Goal: Find specific page/section: Find specific page/section

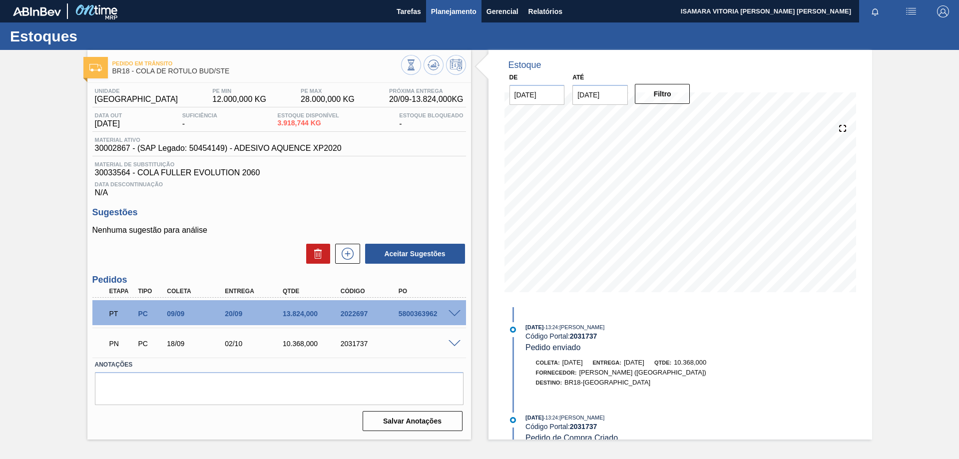
click at [460, 17] on button "Planejamento" at bounding box center [453, 11] width 55 height 22
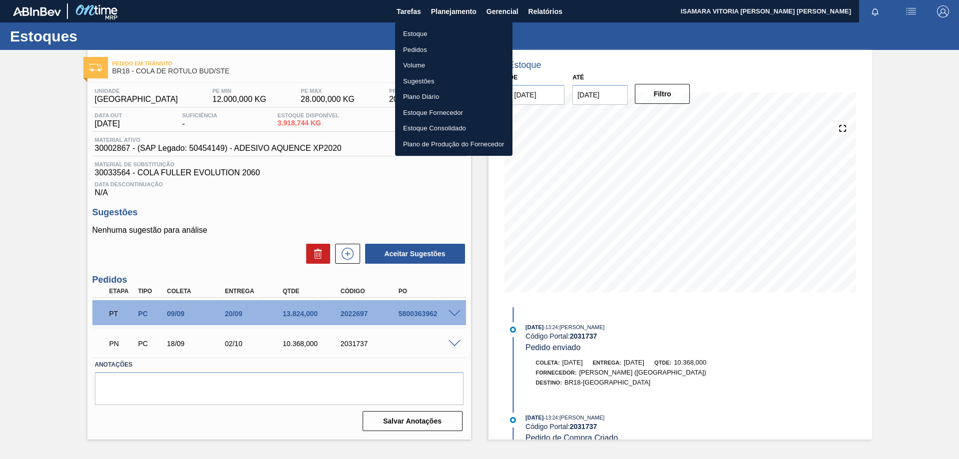
click at [412, 45] on li "Pedidos" at bounding box center [453, 50] width 117 height 16
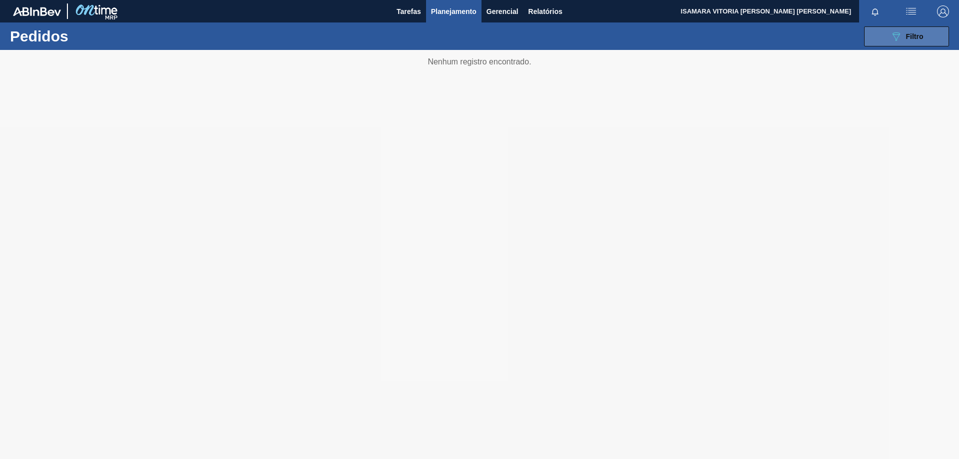
click at [943, 32] on button "089F7B8B-B2A5-4AFE-B5C0-19BA573D28AC Filtro" at bounding box center [906, 36] width 85 height 20
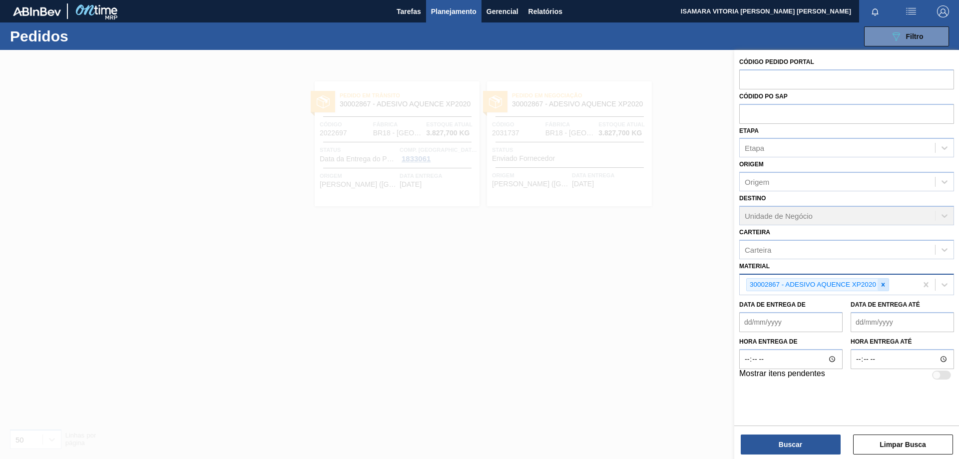
click at [883, 282] on icon at bounding box center [883, 284] width 7 height 7
click at [877, 285] on div "Material" at bounding box center [837, 283] width 195 height 14
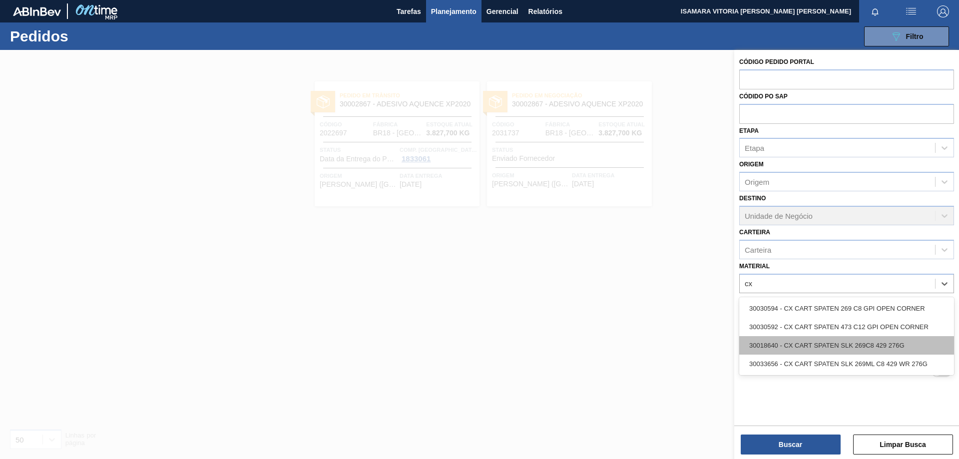
type input "c"
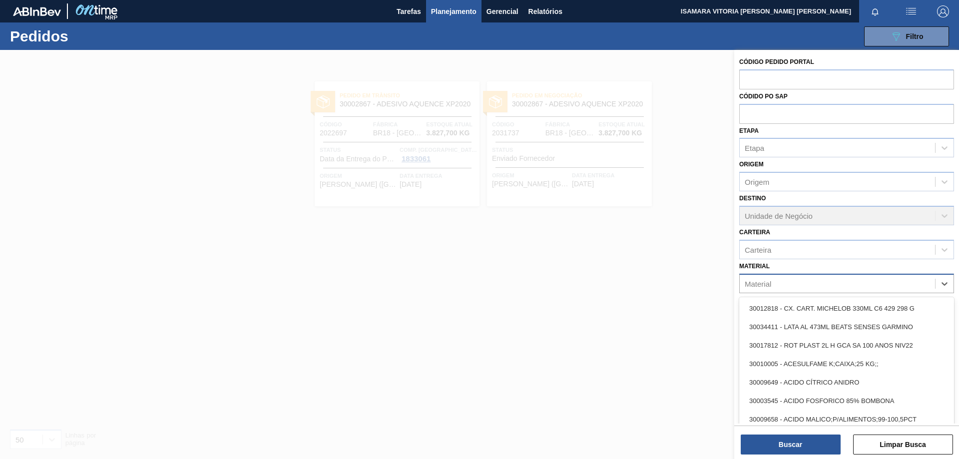
click at [808, 281] on div "Material" at bounding box center [837, 283] width 195 height 14
paste input "30012829"
type input "30012829"
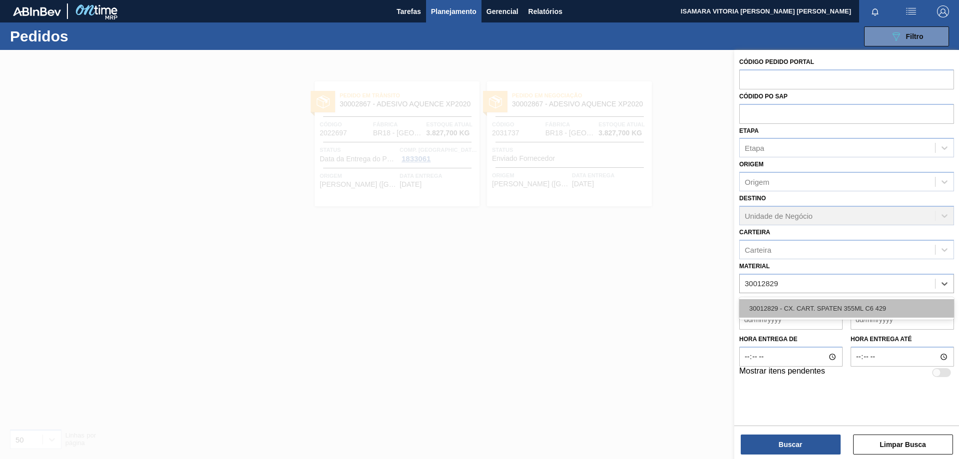
click at [801, 306] on div "30012829 - CX. CART. SPATEN 355ML C6 429" at bounding box center [846, 308] width 215 height 18
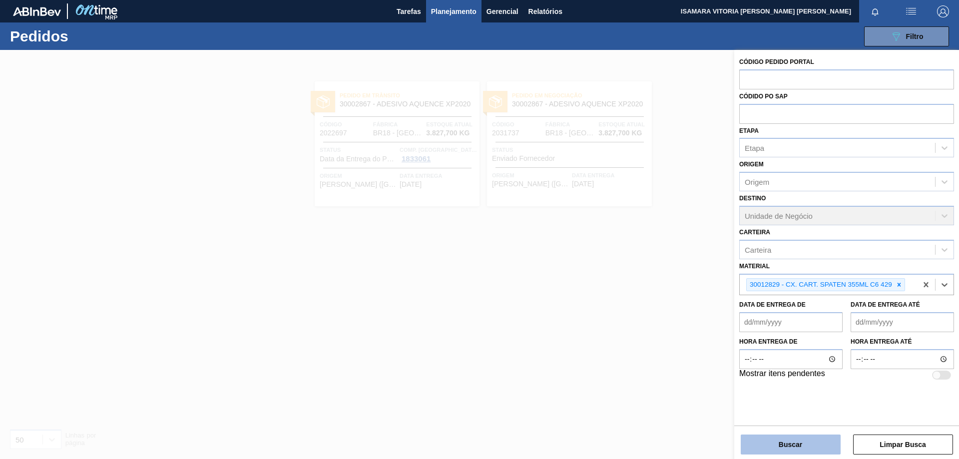
click at [807, 440] on button "Buscar" at bounding box center [791, 445] width 100 height 20
